Goal: Information Seeking & Learning: Check status

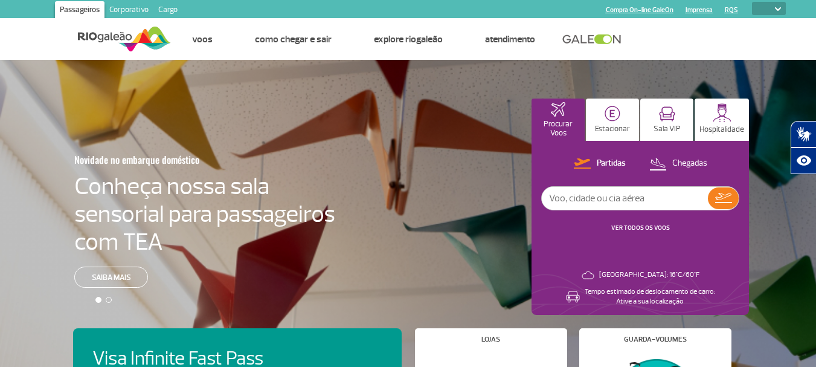
select select
click at [598, 199] on input "text" at bounding box center [625, 198] width 166 height 23
click at [605, 164] on p "Partidas" at bounding box center [611, 163] width 29 height 11
click at [565, 202] on input "text" at bounding box center [625, 198] width 166 height 23
type input "GIG CGH"
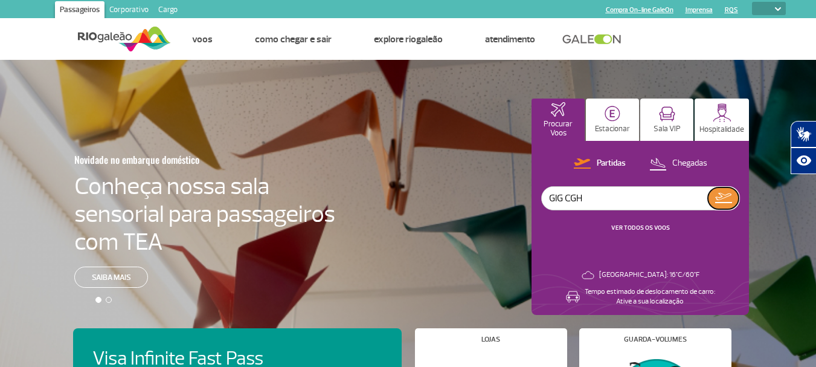
click at [727, 205] on button at bounding box center [723, 198] width 31 height 22
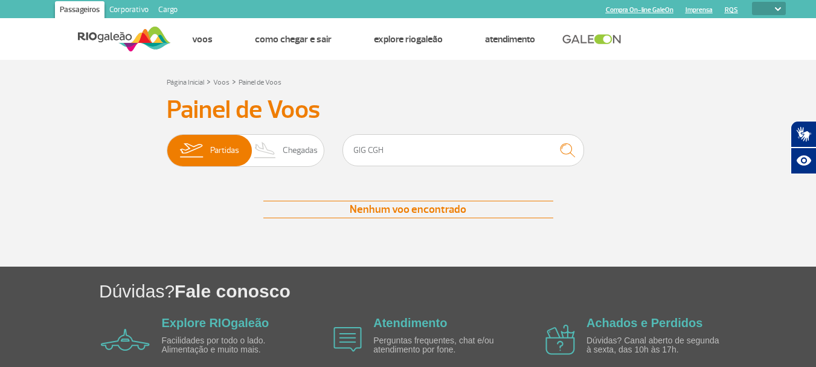
click at [364, 217] on div "Nenhum voo encontrado" at bounding box center [408, 210] width 290 height 18
click at [401, 155] on input "GIG CGH" at bounding box center [464, 150] width 242 height 32
type input "G"
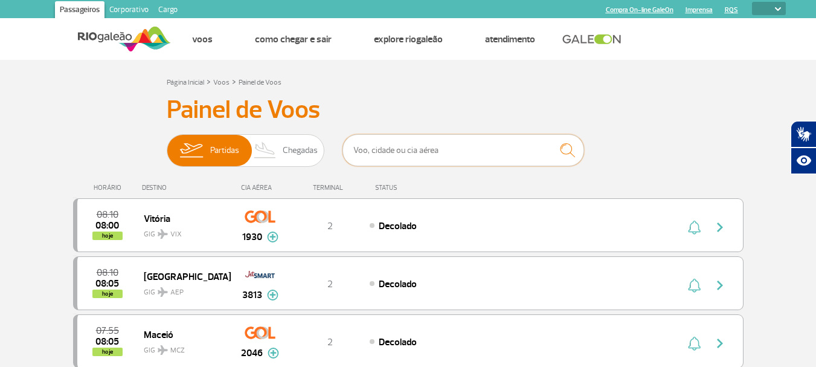
click at [379, 159] on input "text" at bounding box center [464, 150] width 242 height 32
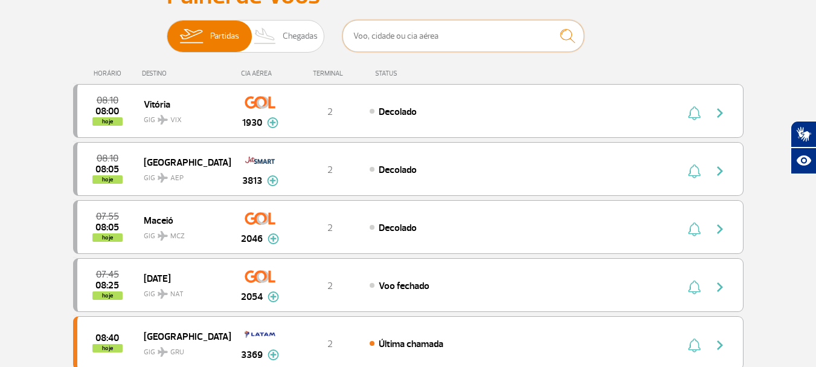
scroll to position [121, 0]
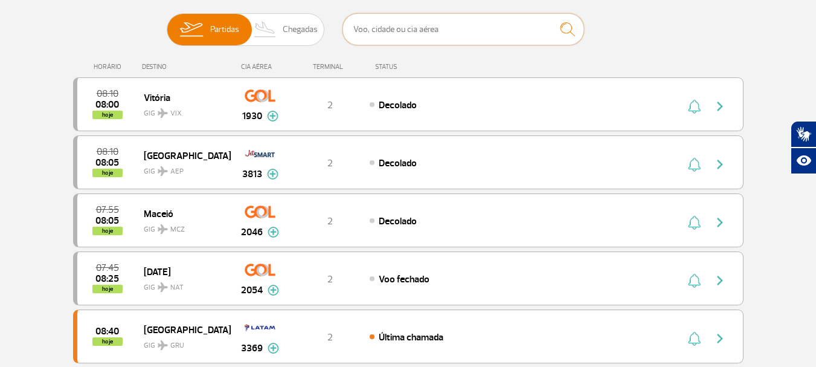
click at [367, 33] on input "text" at bounding box center [464, 29] width 242 height 32
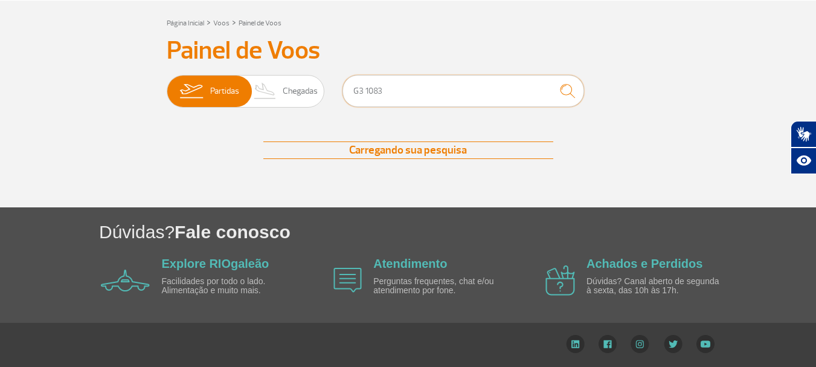
scroll to position [59, 0]
type input "G3 1083"
click at [567, 89] on img "submit" at bounding box center [568, 91] width 26 height 25
click at [565, 92] on img "submit" at bounding box center [568, 91] width 26 height 25
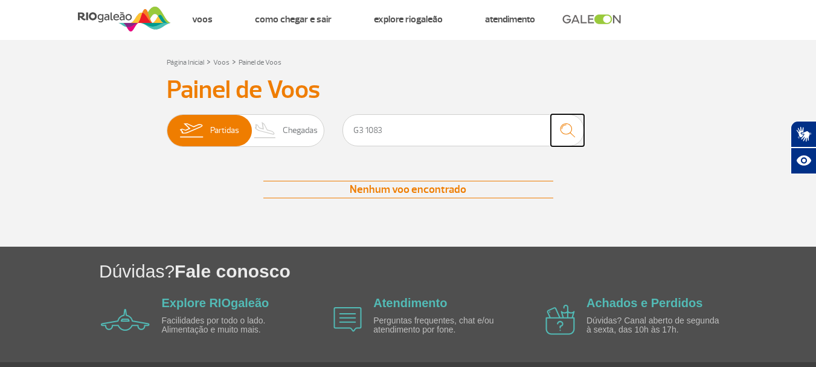
scroll to position [0, 0]
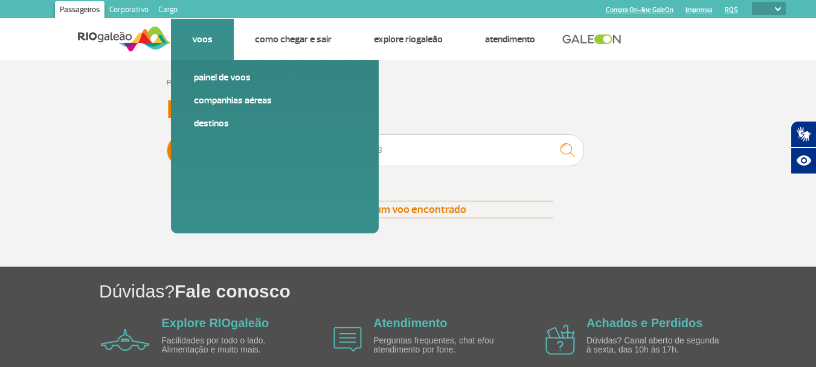
click at [199, 44] on link "Voos" at bounding box center [202, 39] width 21 height 12
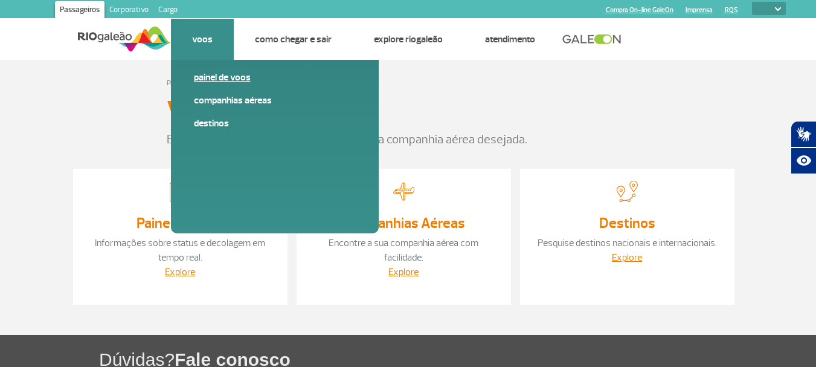
click at [202, 76] on link "Painel de voos" at bounding box center [275, 77] width 162 height 13
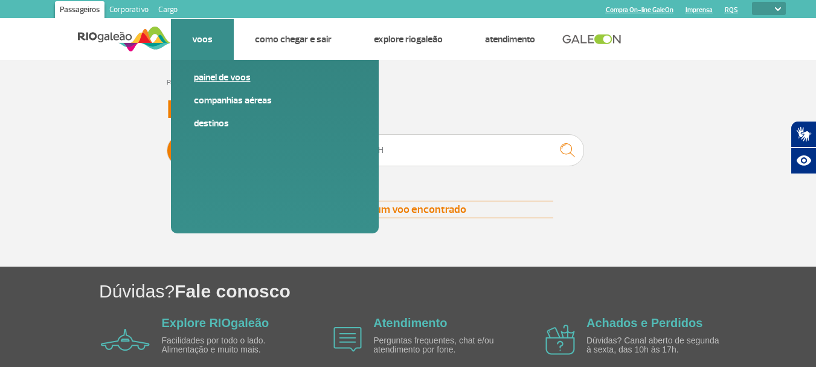
click at [246, 79] on link "Painel de voos" at bounding box center [275, 77] width 162 height 13
click at [222, 105] on link "Companhias Aéreas" at bounding box center [275, 100] width 162 height 13
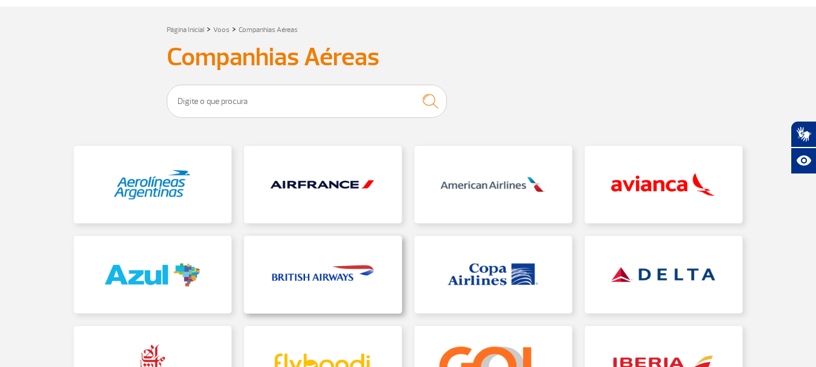
scroll to position [121, 0]
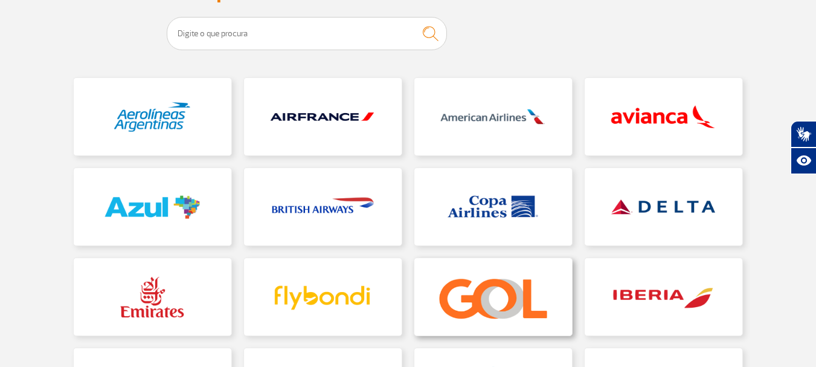
click at [464, 284] on link at bounding box center [493, 296] width 158 height 77
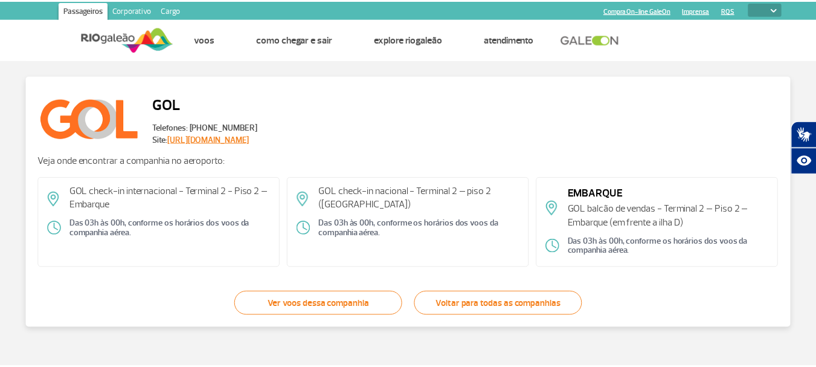
scroll to position [34, 0]
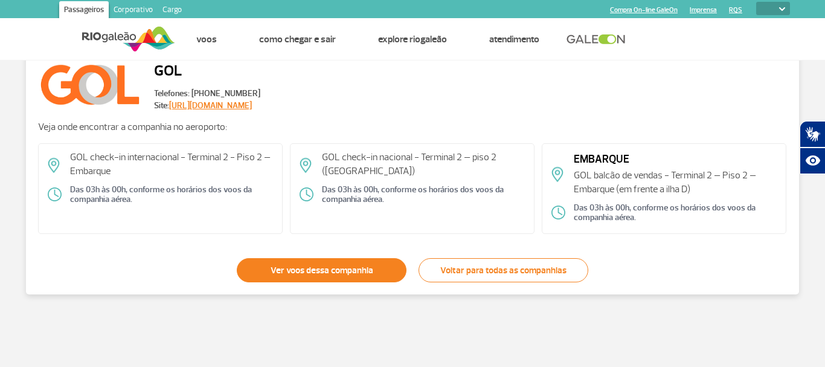
click at [370, 267] on link "Ver voos dessa companhia" at bounding box center [322, 270] width 170 height 24
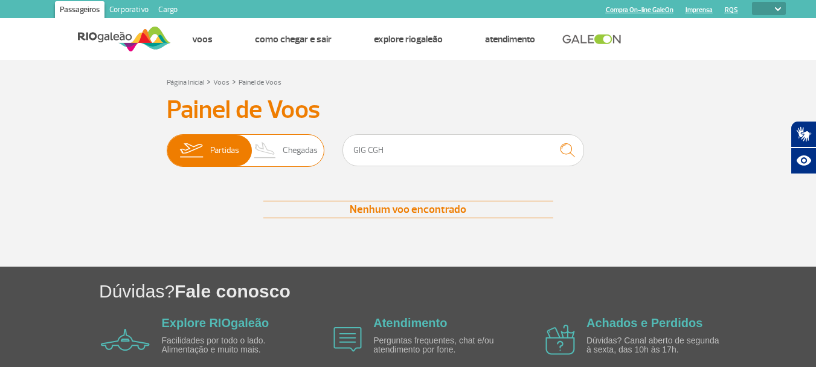
click at [227, 150] on span "Partidas" at bounding box center [224, 150] width 29 height 31
click at [167, 144] on input "Partidas Chegadas" at bounding box center [167, 144] width 0 height 0
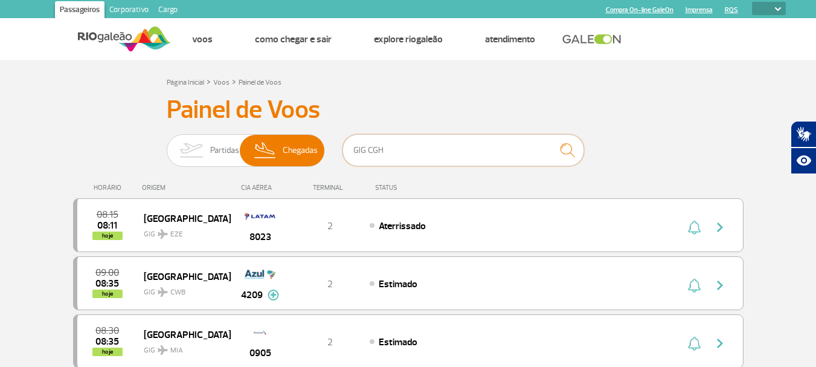
click at [385, 154] on input "GIG CGH" at bounding box center [464, 150] width 242 height 32
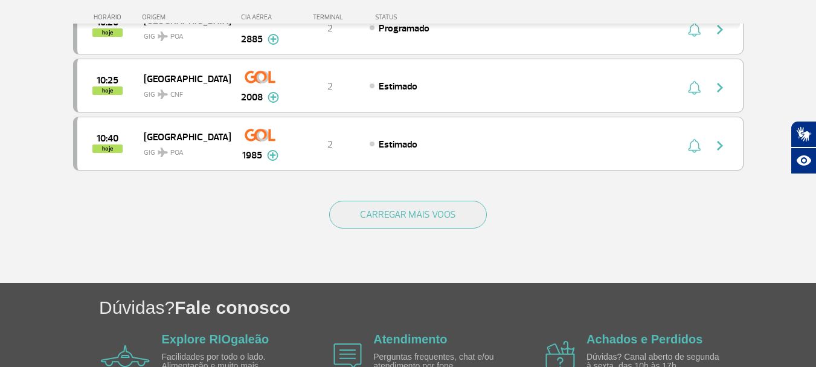
scroll to position [1269, 0]
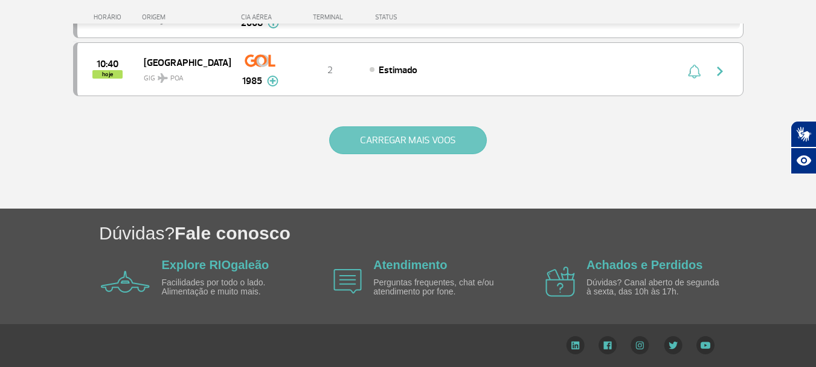
click at [410, 143] on button "CARREGAR MAIS VOOS" at bounding box center [408, 140] width 158 height 28
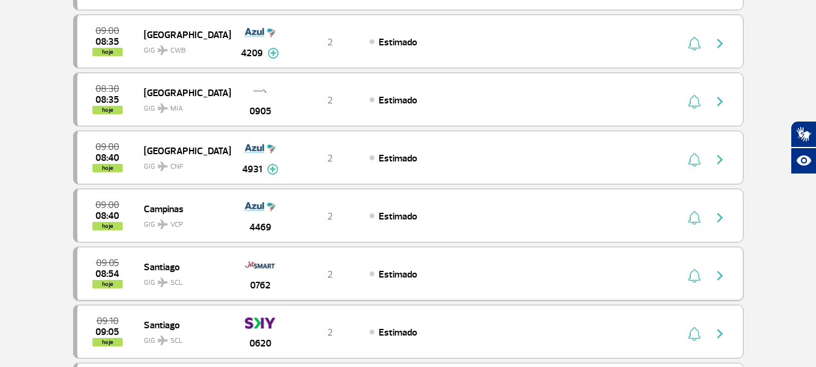
scroll to position [0, 0]
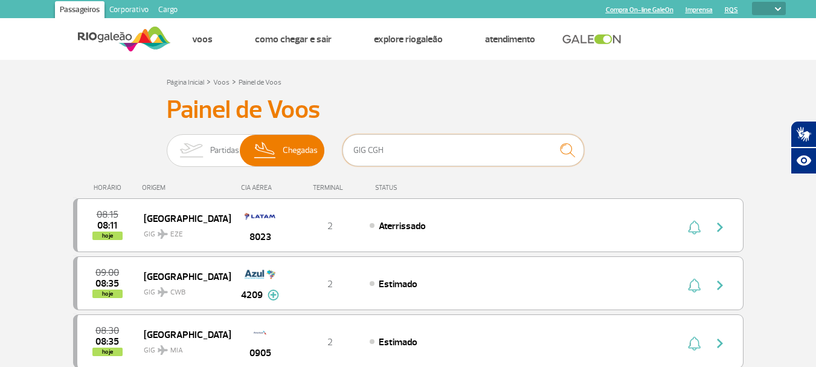
click at [376, 154] on input "GIG CGH" at bounding box center [464, 150] width 242 height 32
click at [398, 152] on input "GIG CGH" at bounding box center [464, 150] width 242 height 32
type input "G"
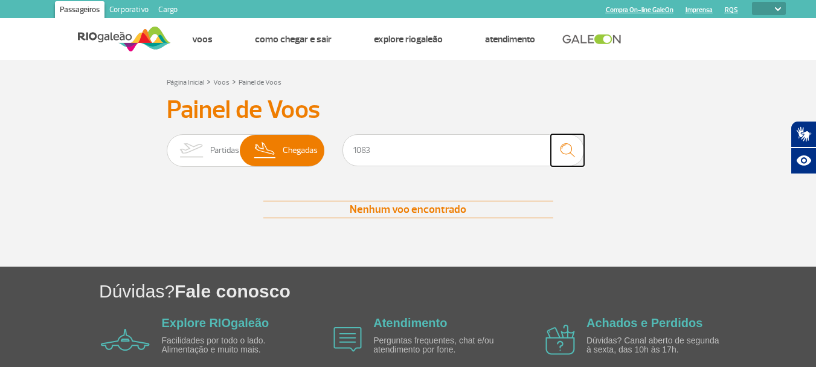
click at [570, 147] on img "submit" at bounding box center [568, 150] width 26 height 25
click at [569, 150] on img "submit" at bounding box center [568, 150] width 26 height 25
click at [224, 149] on span "Partidas" at bounding box center [224, 150] width 29 height 31
click at [167, 144] on input "Partidas Chegadas" at bounding box center [167, 144] width 0 height 0
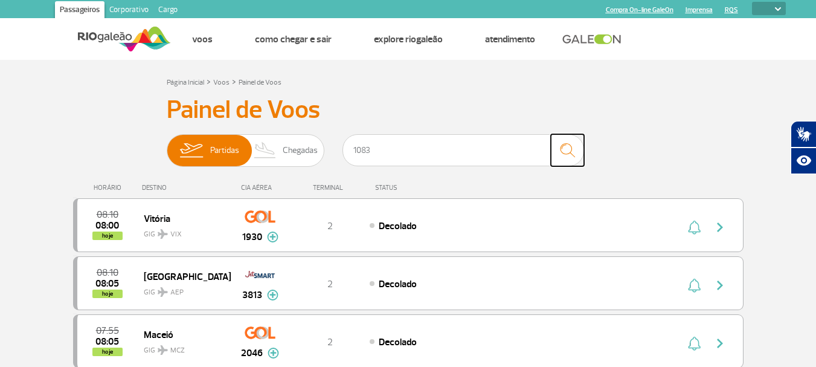
click at [569, 150] on img "submit" at bounding box center [568, 150] width 26 height 25
click at [352, 153] on input "1083" at bounding box center [464, 150] width 242 height 32
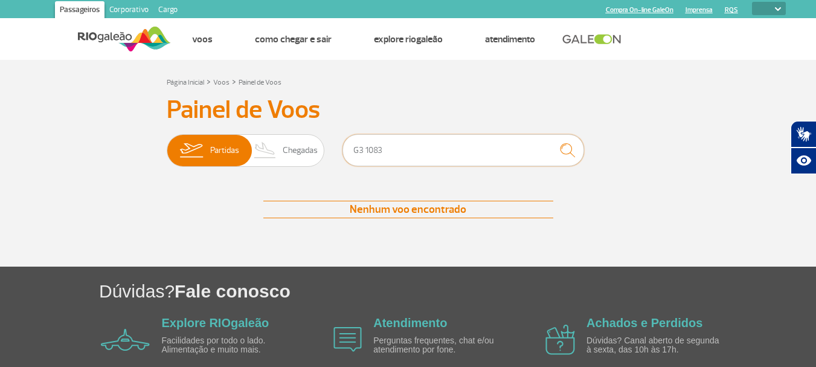
type input "G3 1083"
click at [568, 150] on img "submit" at bounding box center [568, 150] width 26 height 25
click at [304, 150] on span "Chegadas" at bounding box center [300, 150] width 35 height 31
click at [167, 144] on input "Partidas Chegadas" at bounding box center [167, 144] width 0 height 0
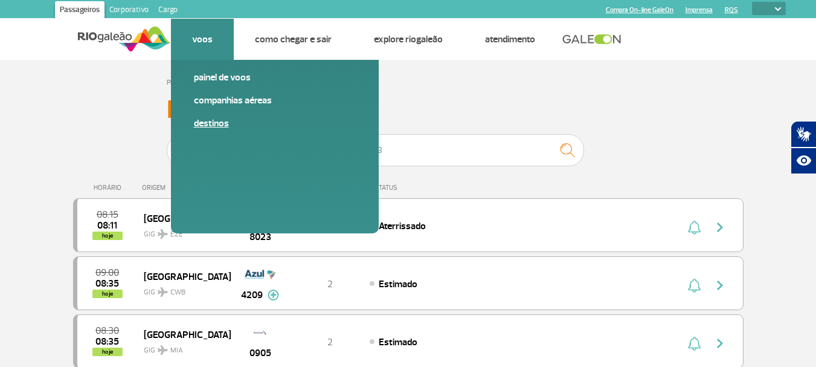
click at [214, 126] on link "Destinos" at bounding box center [275, 123] width 162 height 13
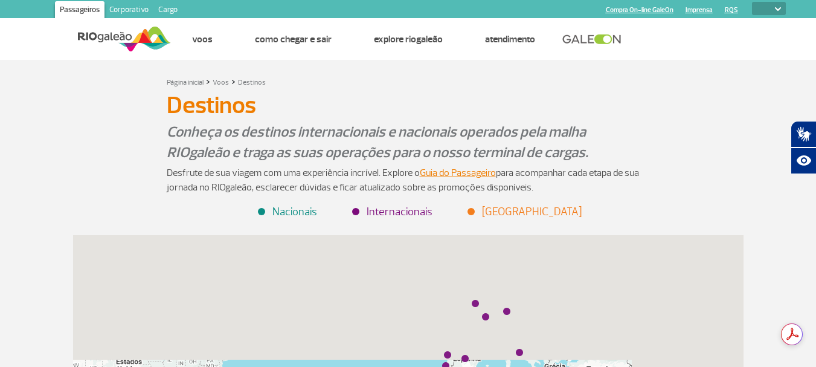
click at [266, 210] on li "Nacionais" at bounding box center [288, 212] width 58 height 16
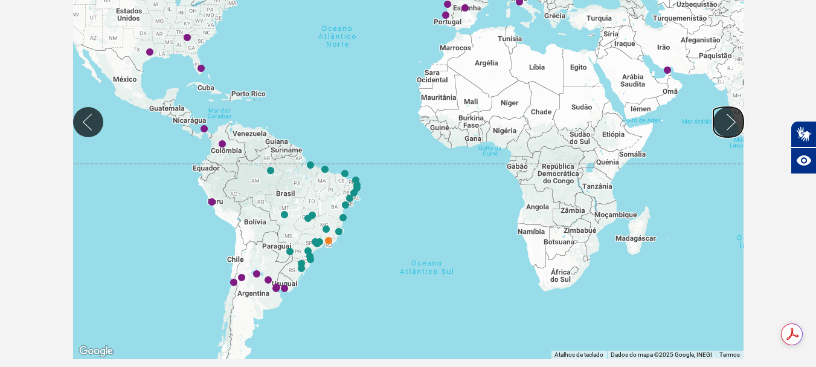
click at [734, 129] on button "Mover para direita" at bounding box center [728, 122] width 30 height 30
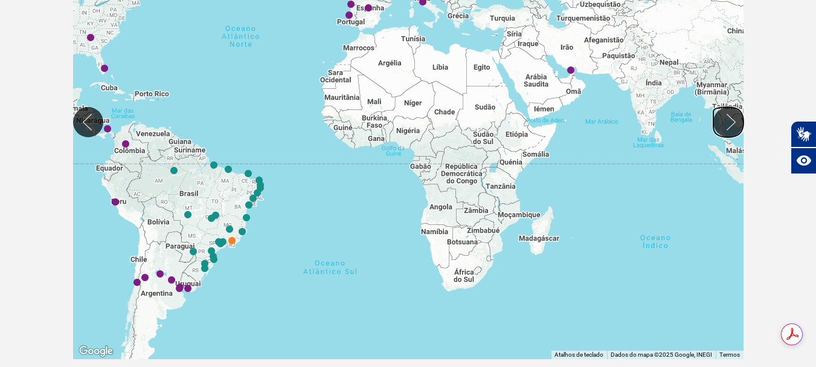
click at [732, 129] on button "Mover para direita" at bounding box center [728, 122] width 30 height 30
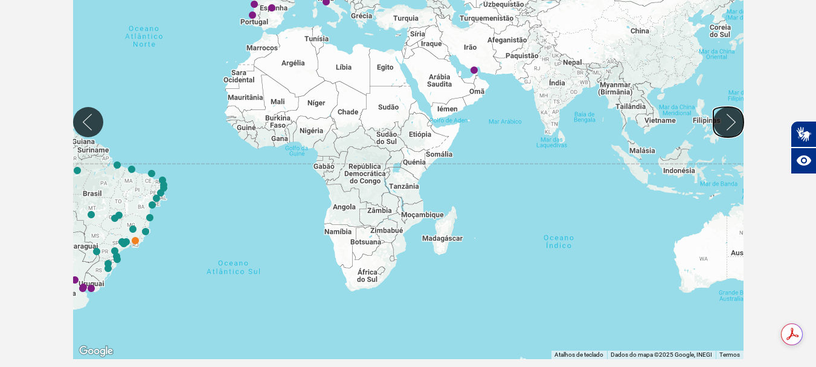
click at [732, 129] on button "Mover para direita" at bounding box center [728, 122] width 30 height 30
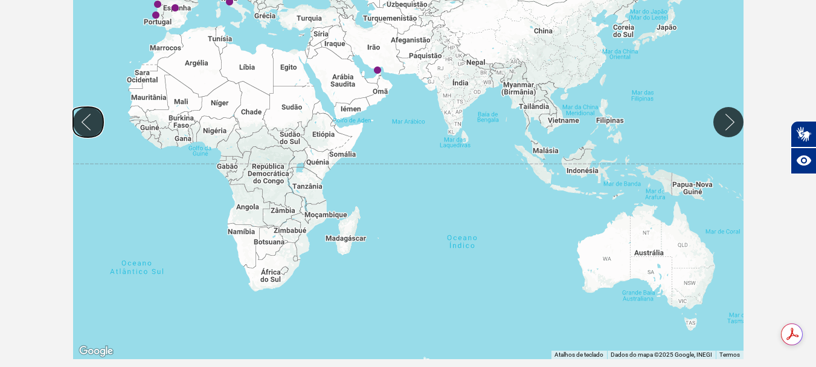
click at [87, 124] on button "Mover para esquerda" at bounding box center [88, 122] width 30 height 30
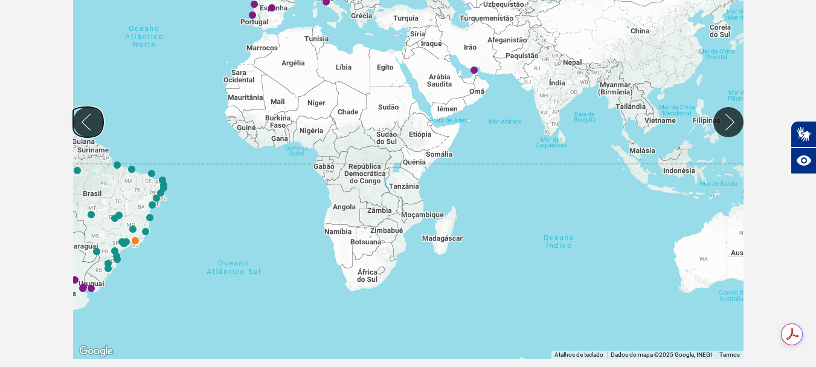
click at [96, 124] on button "Mover para esquerda" at bounding box center [88, 122] width 30 height 30
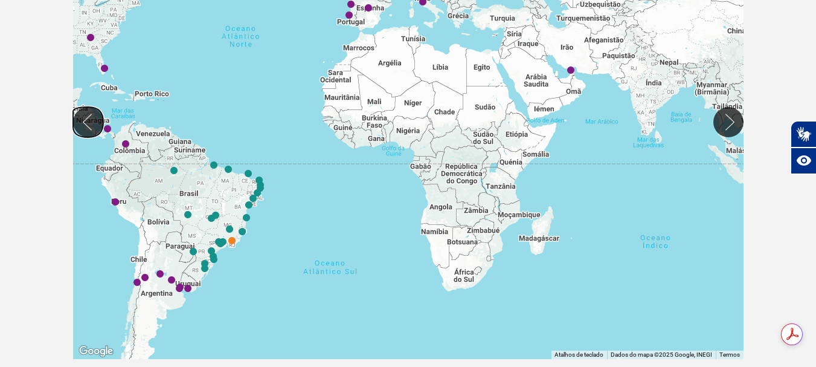
drag, startPoint x: 96, startPoint y: 124, endPoint x: 147, endPoint y: 211, distance: 101.0
click at [120, 167] on div "← Mover para a esquerda → Mover para a direita ↑ Mover para cima ↓ Mover para b…" at bounding box center [408, 122] width 671 height 474
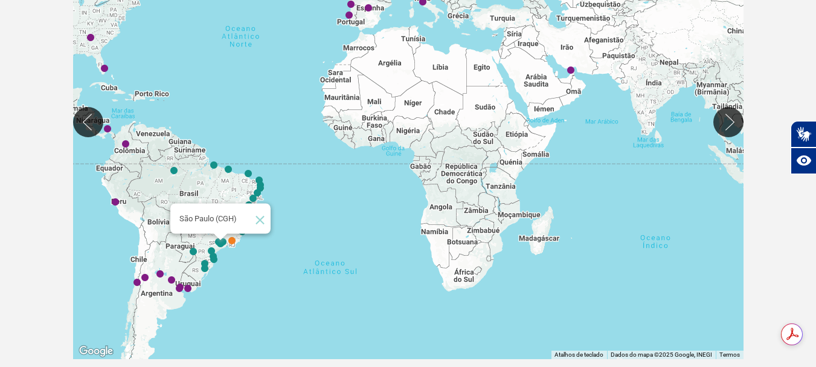
click at [218, 246] on img "São Paulo (CGH)" at bounding box center [220, 243] width 7 height 7
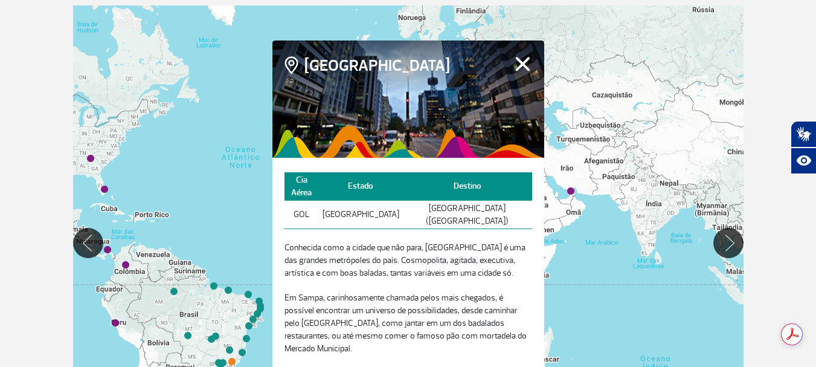
click at [373, 193] on th "Estado" at bounding box center [361, 186] width 84 height 28
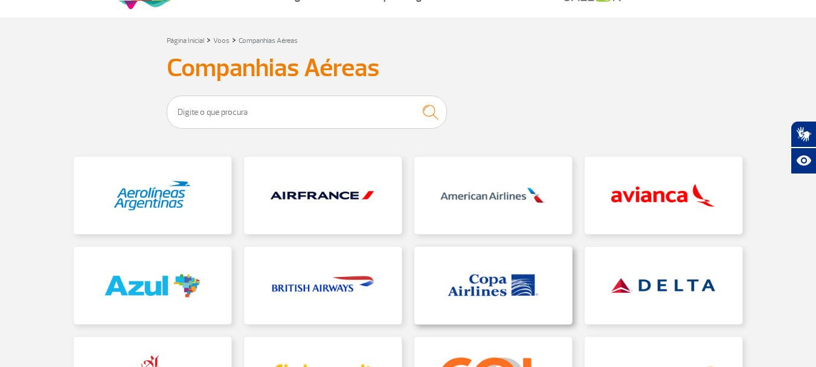
scroll to position [181, 0]
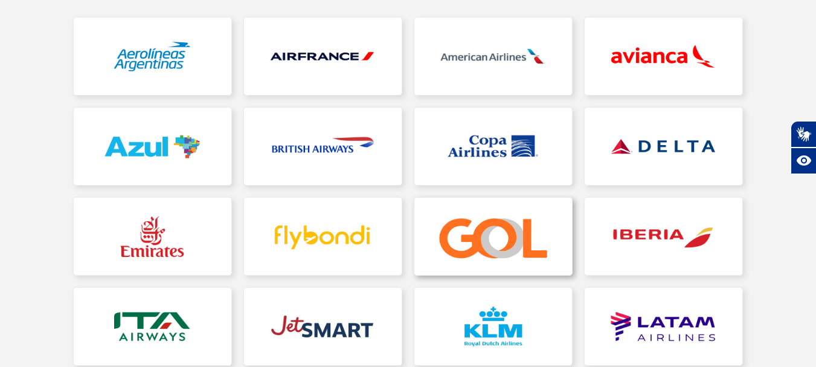
click at [471, 240] on link at bounding box center [493, 236] width 158 height 77
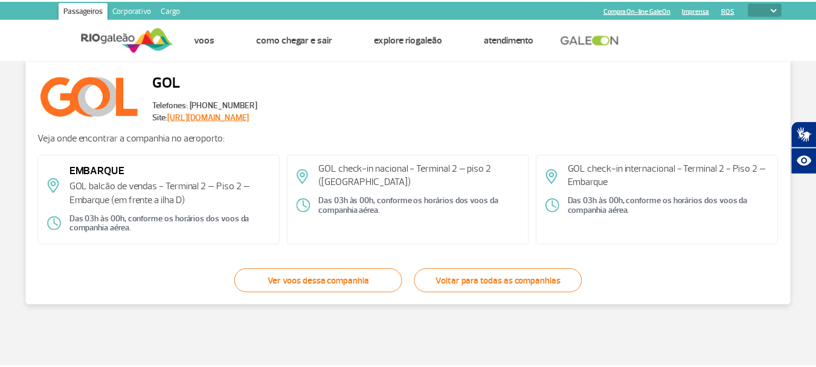
scroll to position [34, 0]
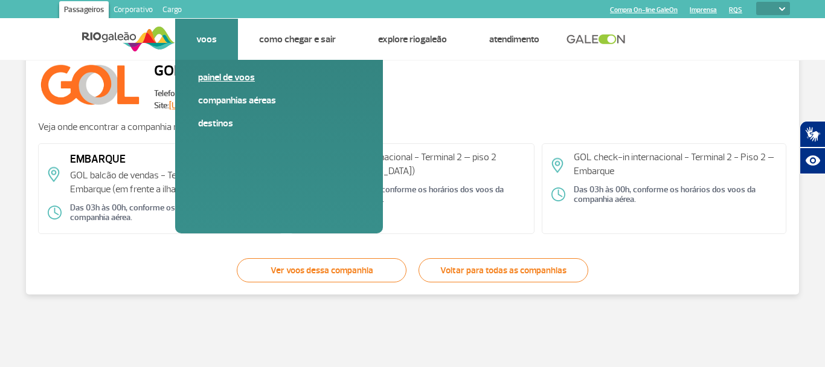
click at [214, 77] on link "Painel de voos" at bounding box center [279, 77] width 162 height 13
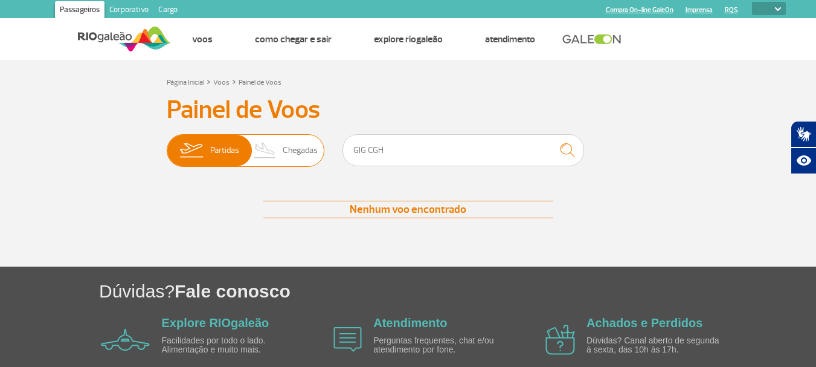
click at [221, 153] on span "Partidas" at bounding box center [224, 150] width 29 height 31
click at [167, 144] on input "Partidas Chegadas" at bounding box center [167, 144] width 0 height 0
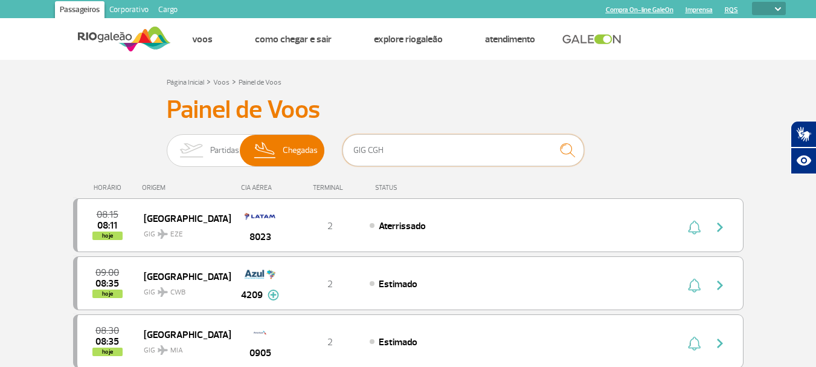
click at [411, 148] on input "GIG CGH" at bounding box center [464, 150] width 242 height 32
type input "G"
click at [218, 149] on span "Partidas" at bounding box center [224, 150] width 29 height 31
click at [167, 144] on input "Partidas Chegadas" at bounding box center [167, 144] width 0 height 0
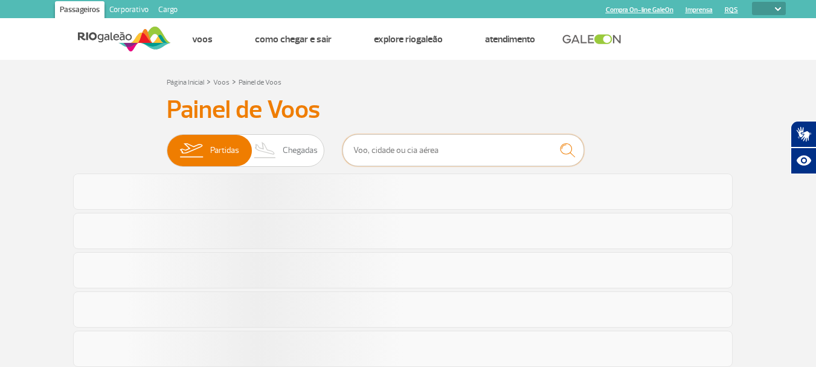
click at [379, 155] on input "text" at bounding box center [464, 150] width 242 height 32
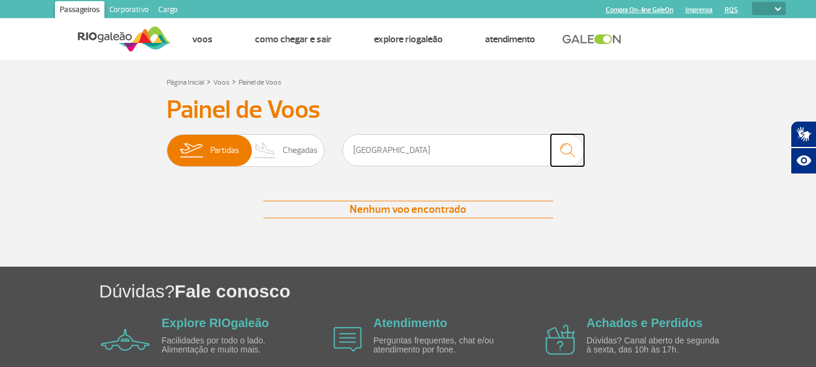
click at [568, 149] on img "submit" at bounding box center [568, 150] width 26 height 25
click at [472, 152] on input "[GEOGRAPHIC_DATA]" at bounding box center [464, 150] width 242 height 32
type input "R"
type input "[GEOGRAPHIC_DATA]"
click at [571, 149] on img "submit" at bounding box center [568, 150] width 26 height 25
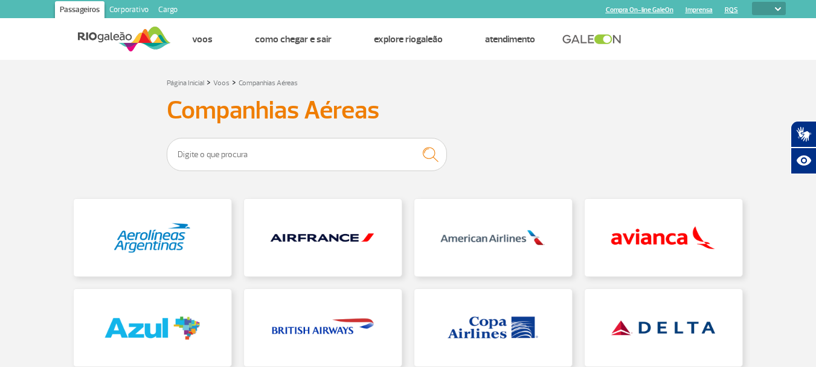
click at [579, 40] on link at bounding box center [594, 39] width 65 height 11
click at [204, 157] on input "text" at bounding box center [307, 154] width 280 height 33
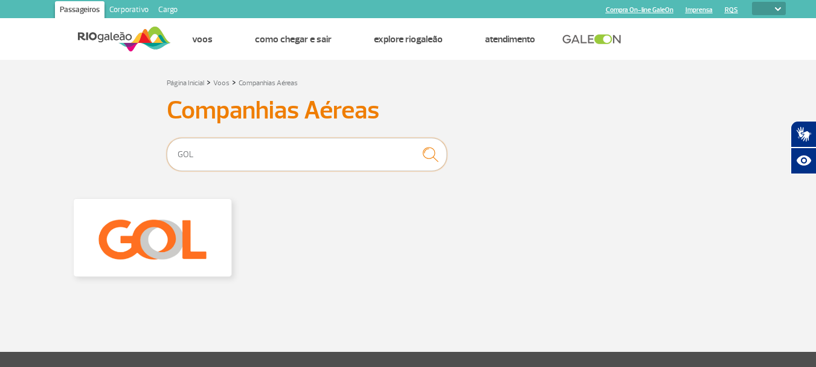
type input "GOL"
click at [413, 141] on button "submit" at bounding box center [430, 154] width 34 height 27
click at [428, 152] on img "submit" at bounding box center [430, 154] width 27 height 26
click at [427, 155] on img "submit" at bounding box center [430, 154] width 27 height 26
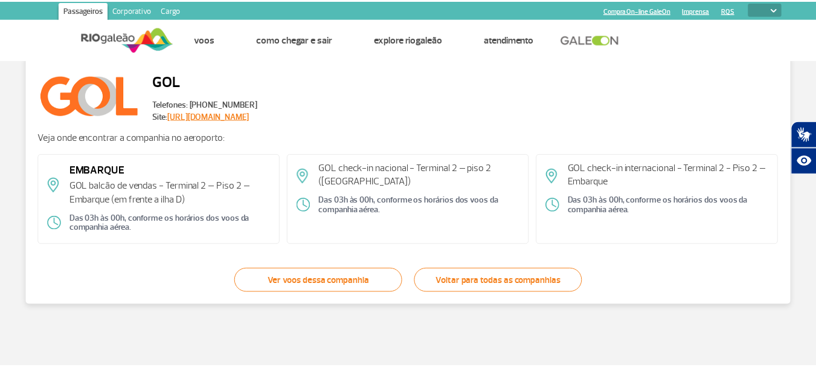
scroll to position [34, 0]
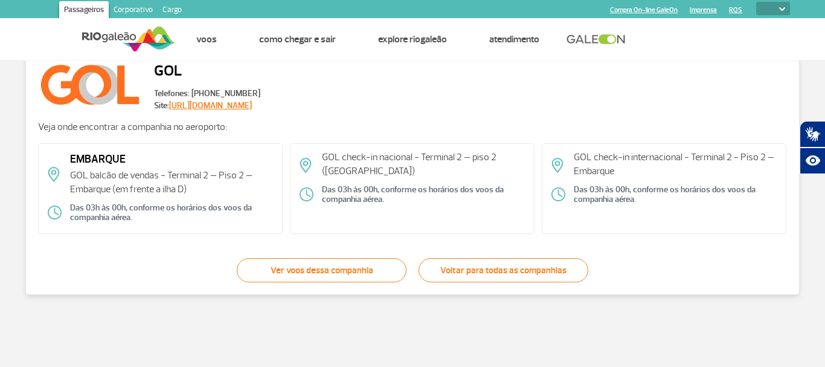
drag, startPoint x: 343, startPoint y: 265, endPoint x: 346, endPoint y: 271, distance: 6.2
click at [343, 267] on link "Ver voos dessa companhia" at bounding box center [322, 270] width 170 height 24
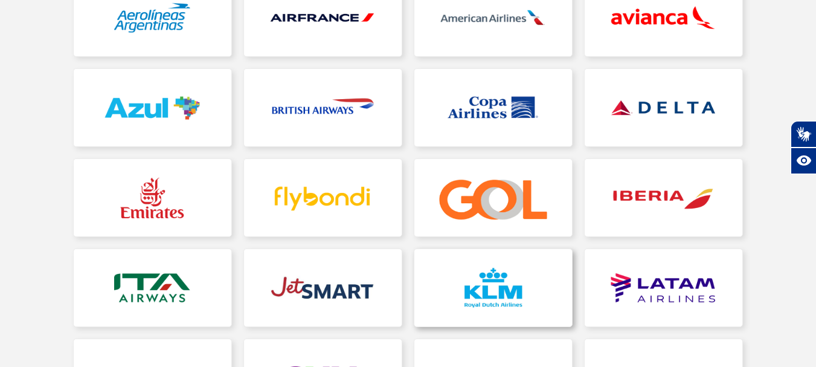
scroll to position [181, 0]
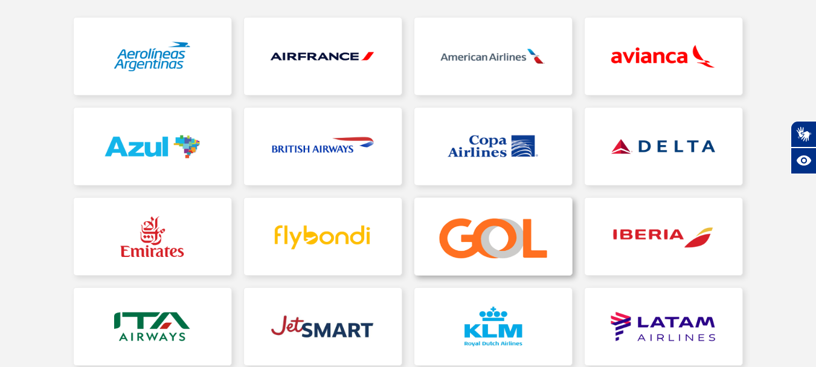
click at [502, 239] on link at bounding box center [493, 236] width 158 height 77
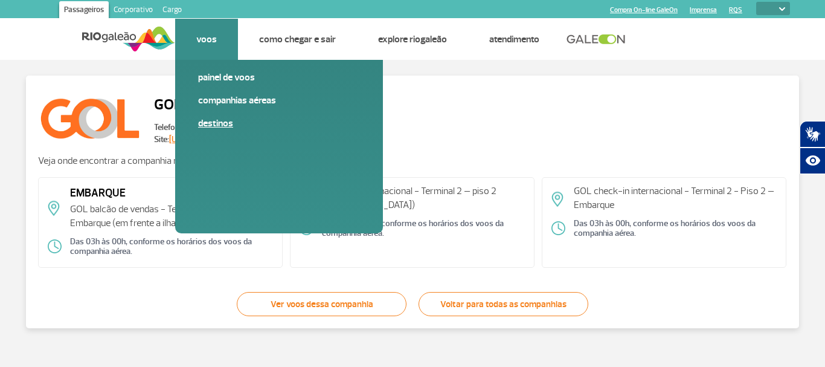
click at [225, 121] on link "Destinos" at bounding box center [279, 123] width 162 height 13
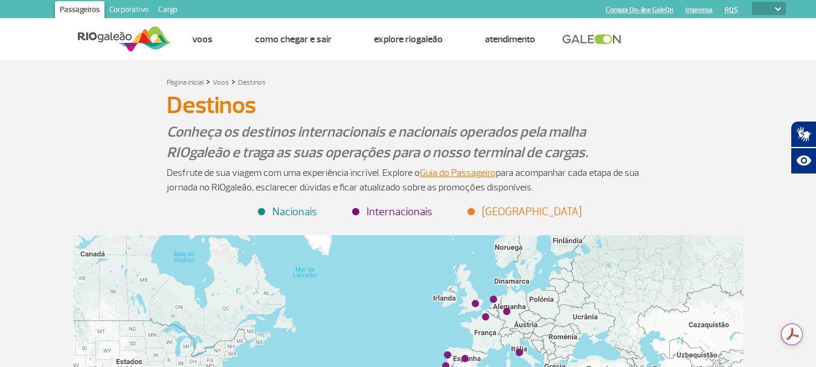
click at [308, 210] on li "Nacionais" at bounding box center [288, 212] width 58 height 16
click at [265, 211] on li "Nacionais" at bounding box center [288, 212] width 58 height 16
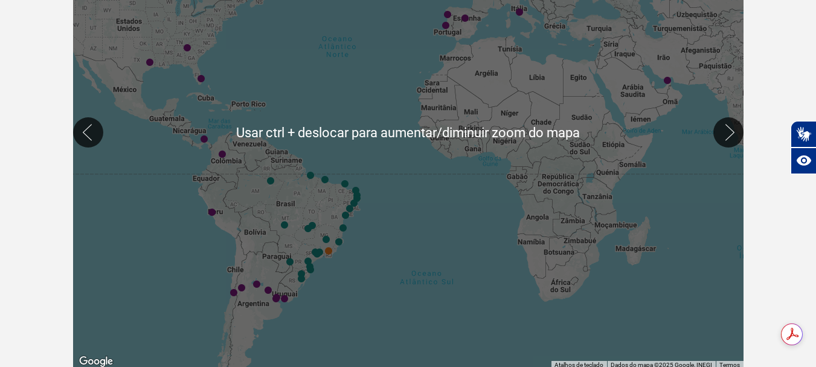
scroll to position [362, 0]
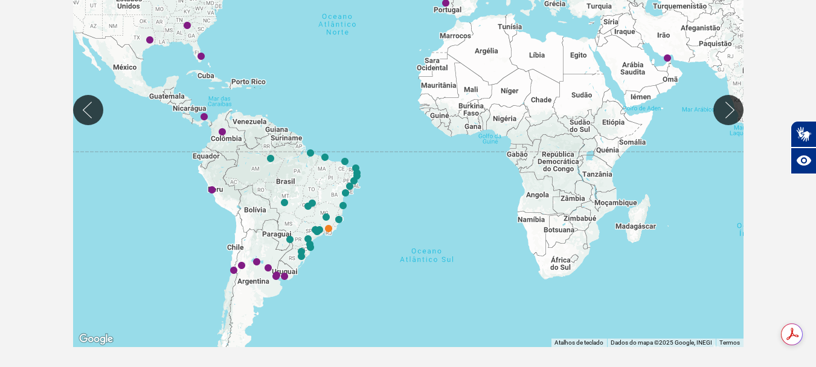
click at [319, 235] on div at bounding box center [408, 110] width 671 height 474
click at [316, 229] on img "São Paulo (CGH)" at bounding box center [317, 231] width 7 height 7
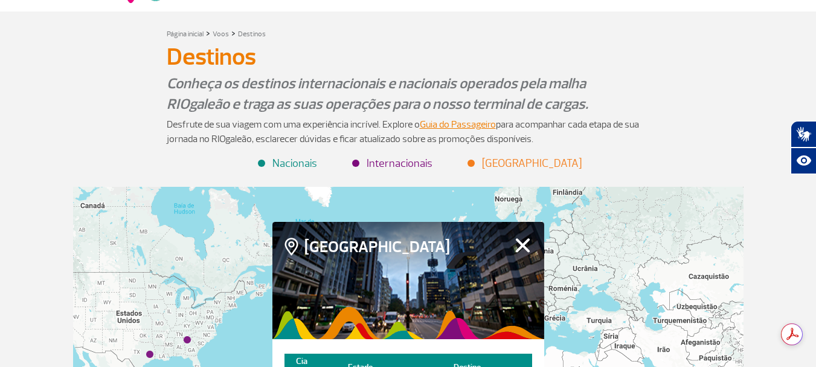
scroll to position [0, 0]
click at [530, 250] on button "Fechar" at bounding box center [522, 245] width 19 height 16
